Goal: Book appointment/travel/reservation

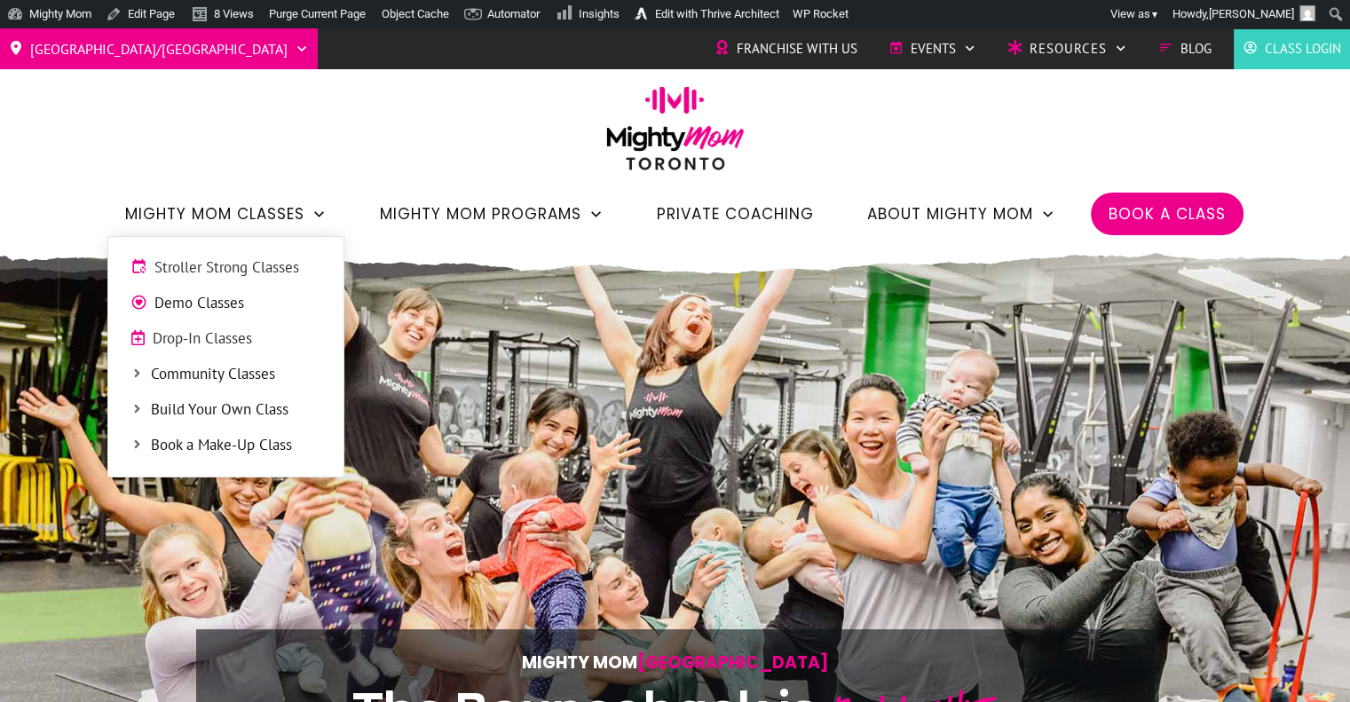
click at [238, 268] on span "Stroller Strong Classes" at bounding box center [237, 268] width 167 height 23
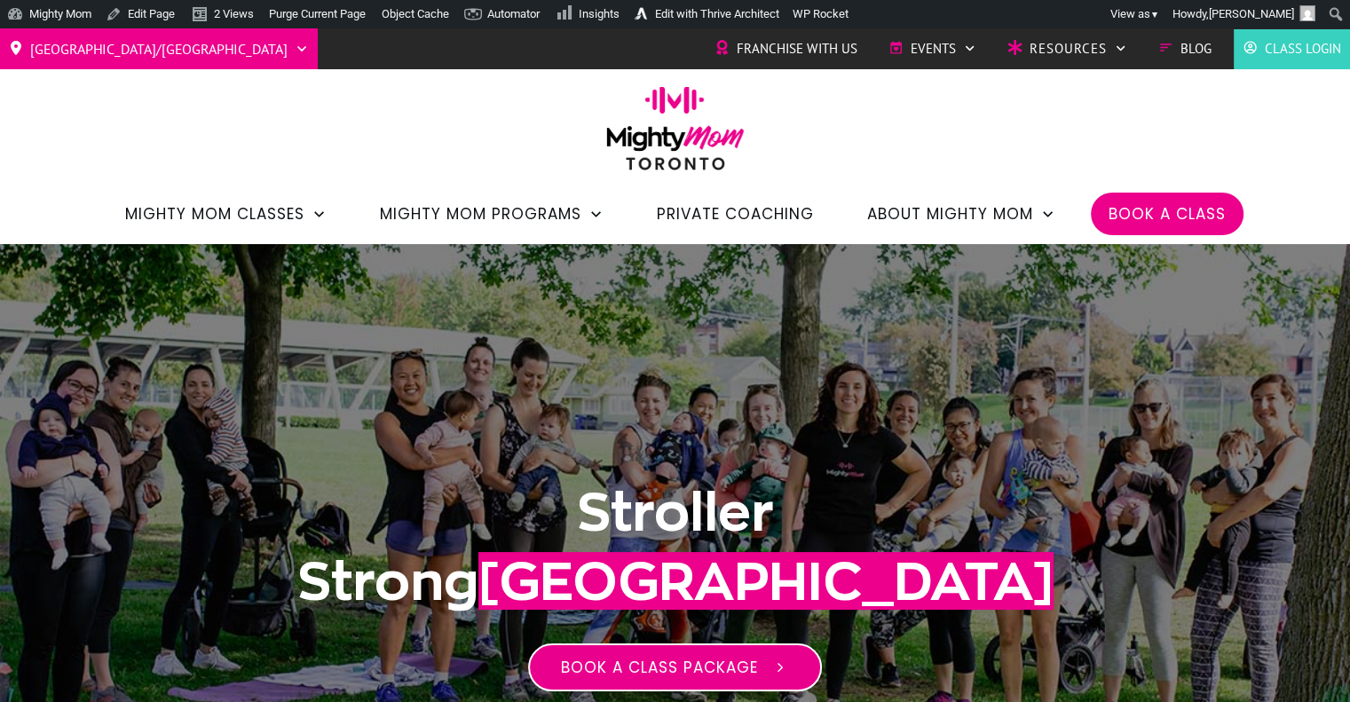
click at [676, 666] on span "Book a class package" at bounding box center [659, 667] width 197 height 21
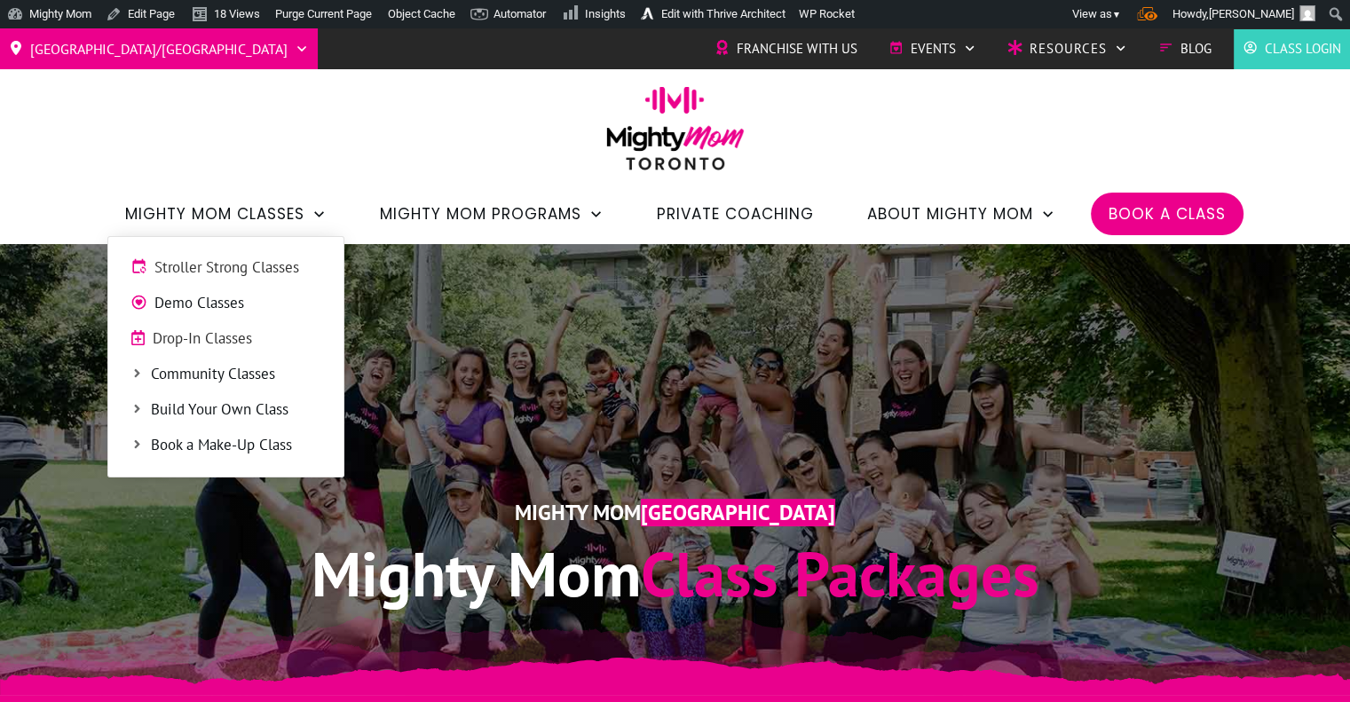
click at [237, 302] on span "Demo Classes" at bounding box center [237, 303] width 167 height 23
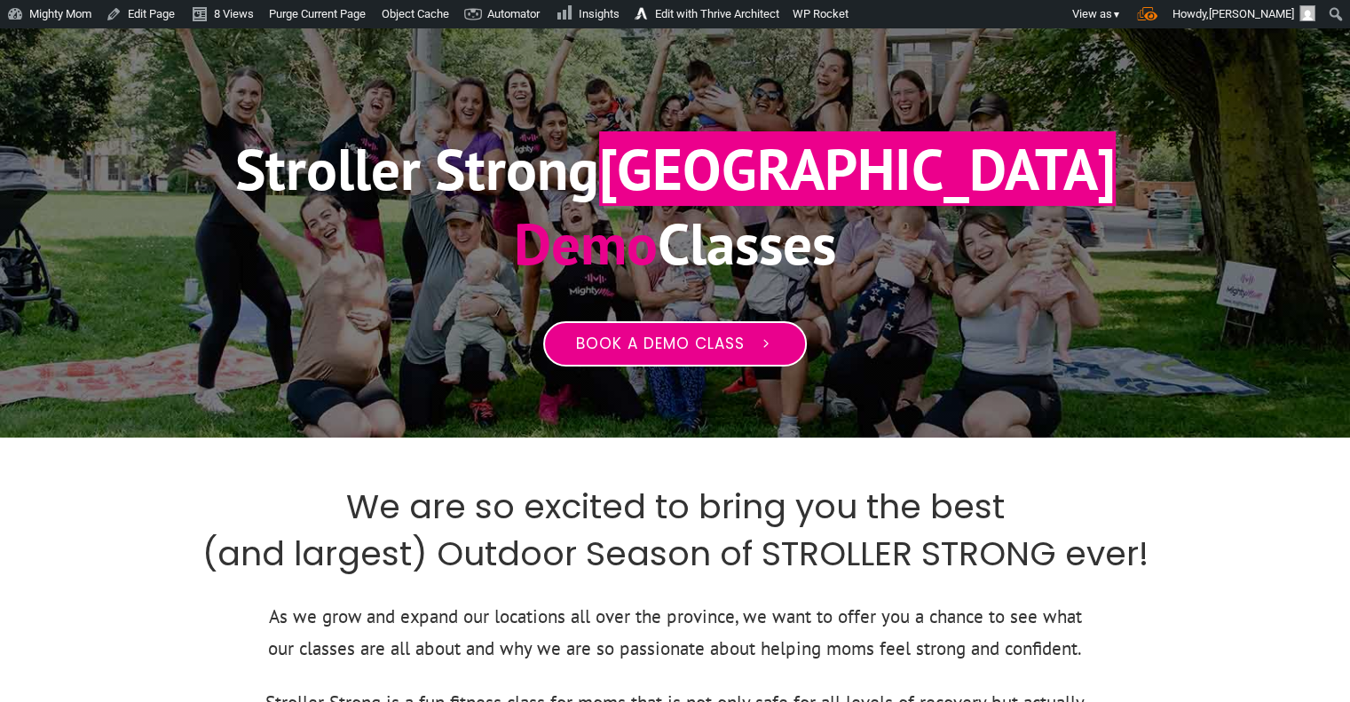
click at [749, 330] on link "Book a Demo Class" at bounding box center [675, 344] width 264 height 46
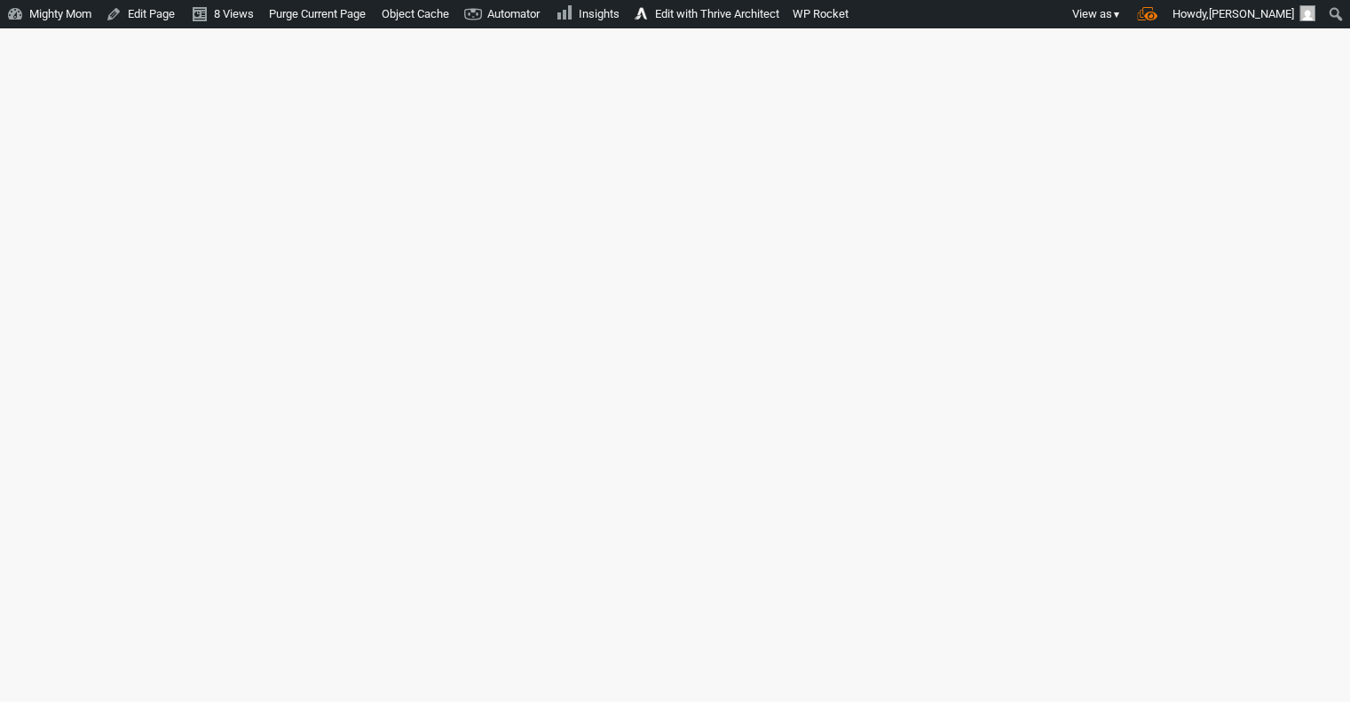
scroll to position [1856, 0]
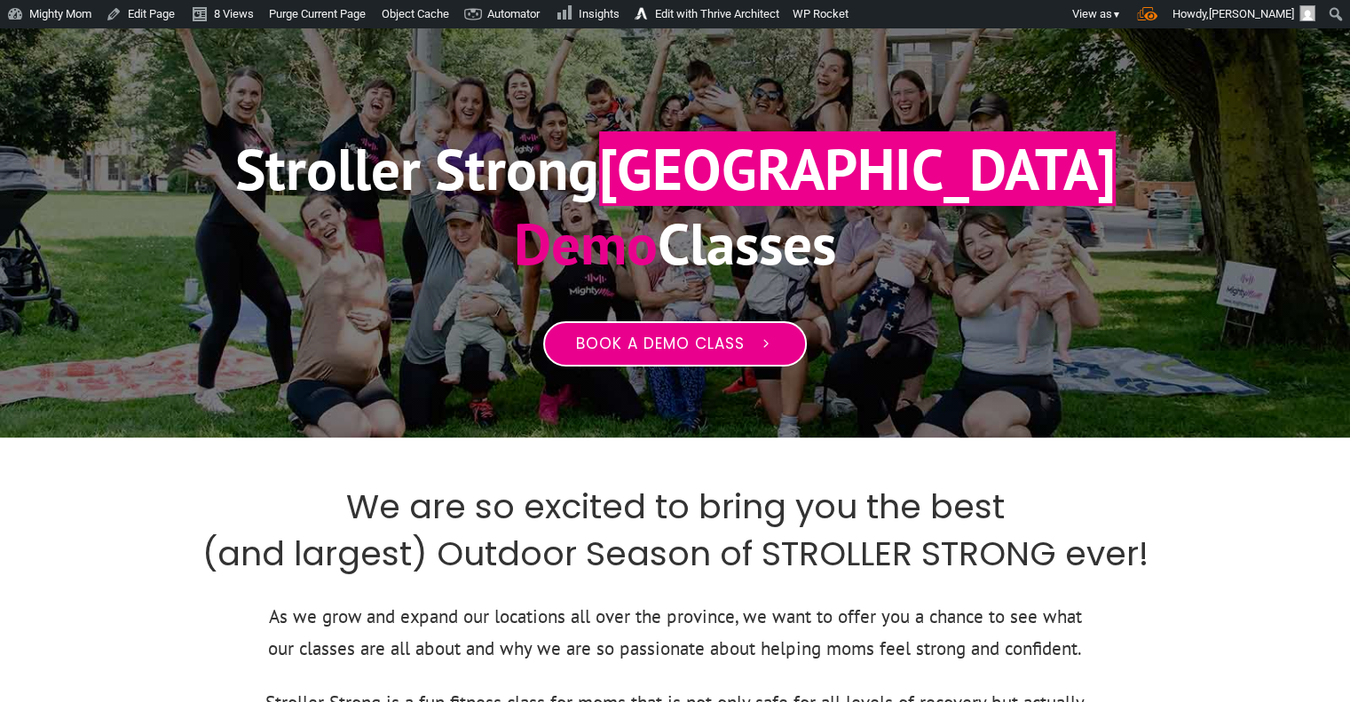
click at [681, 343] on span "Book a Demo Class" at bounding box center [660, 345] width 169 height 20
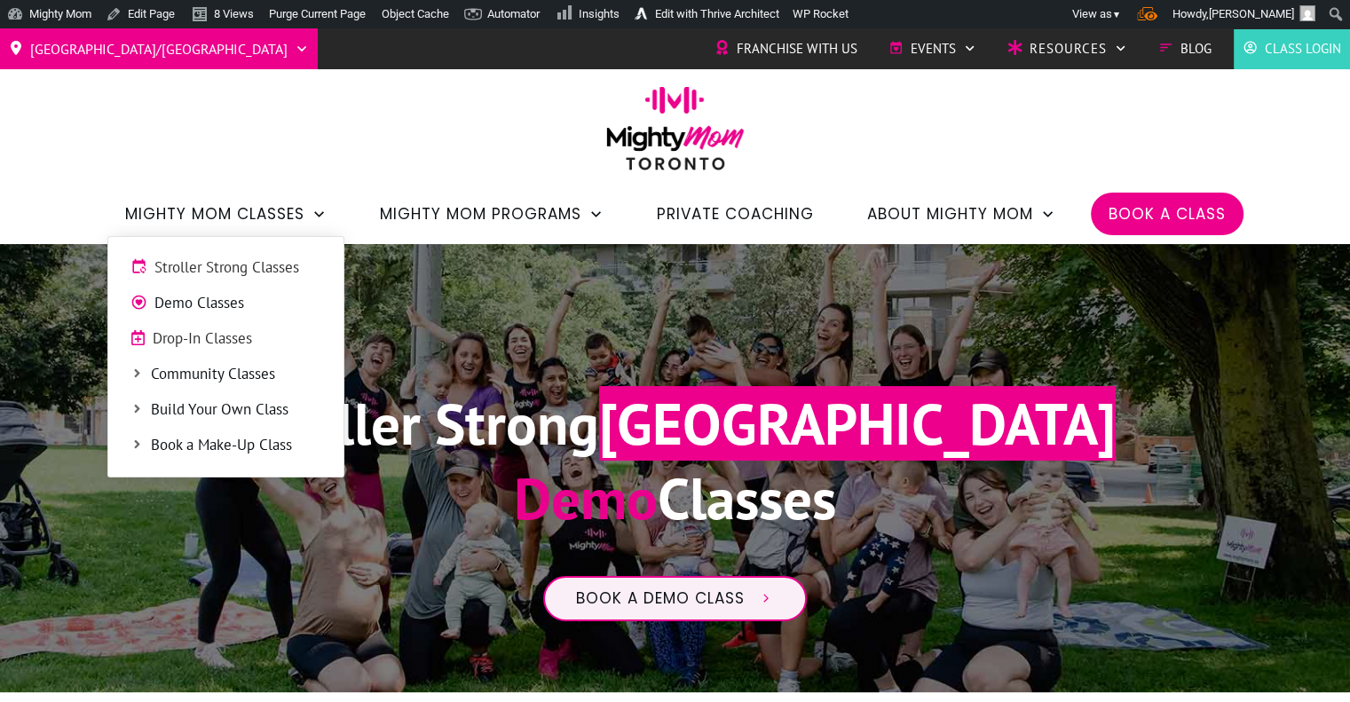
click at [210, 278] on span "Stroller Strong Classes" at bounding box center [237, 268] width 167 height 23
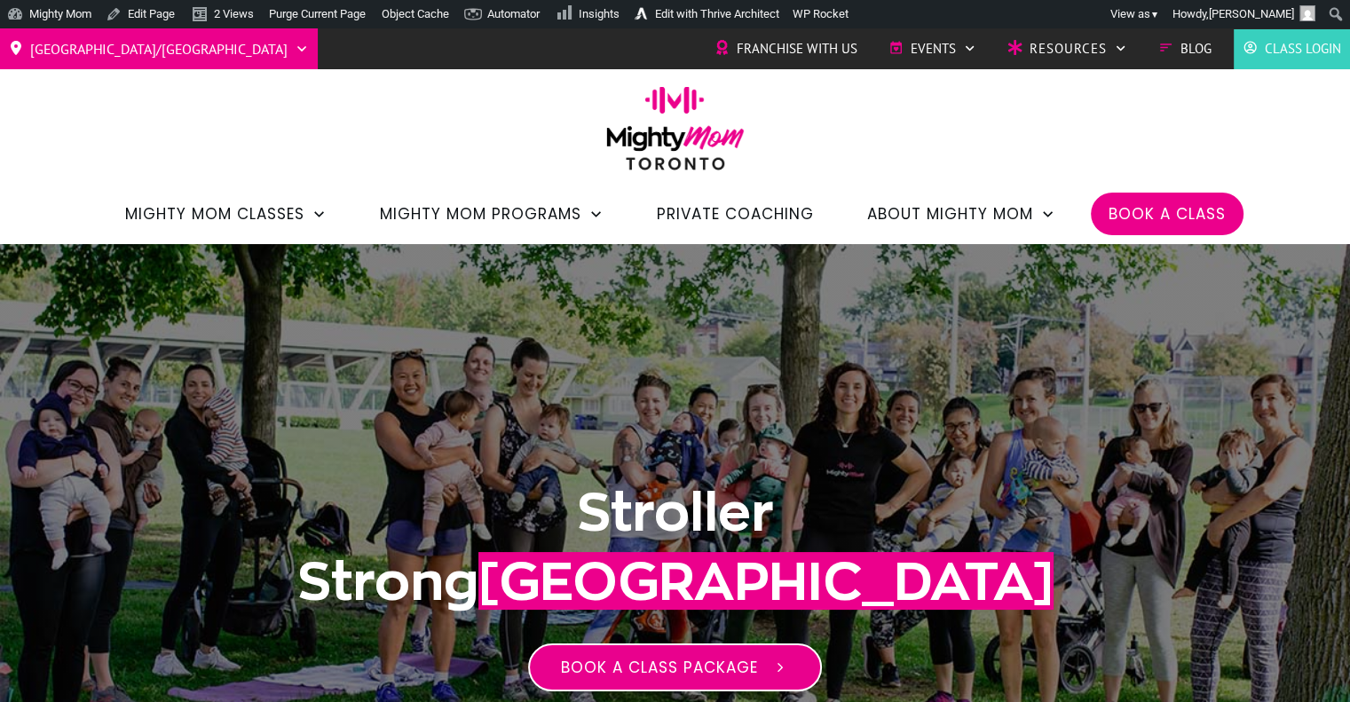
click at [635, 666] on span "Book a class package" at bounding box center [659, 667] width 197 height 21
